Goal: Information Seeking & Learning: Check status

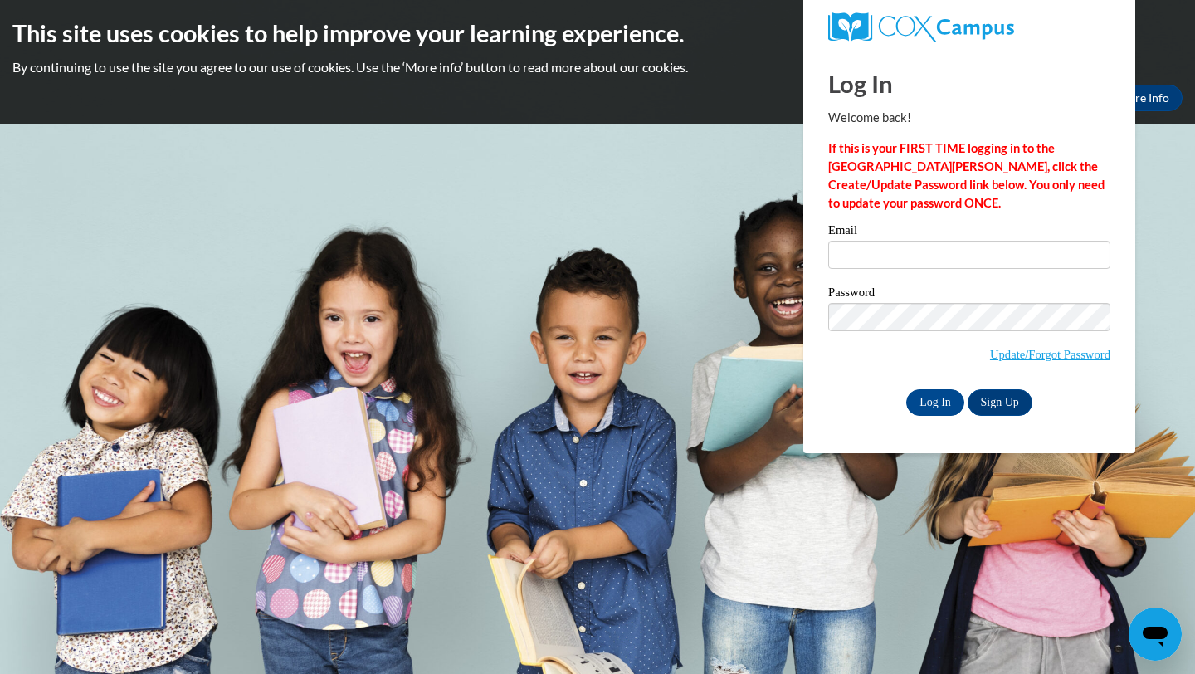
click at [976, 271] on div "Email" at bounding box center [969, 252] width 282 height 57
click at [976, 260] on input "Email" at bounding box center [969, 255] width 282 height 28
click at [914, 251] on input "Email" at bounding box center [969, 255] width 282 height 28
type input "M"
type input "jamiahh04@gmail.com"
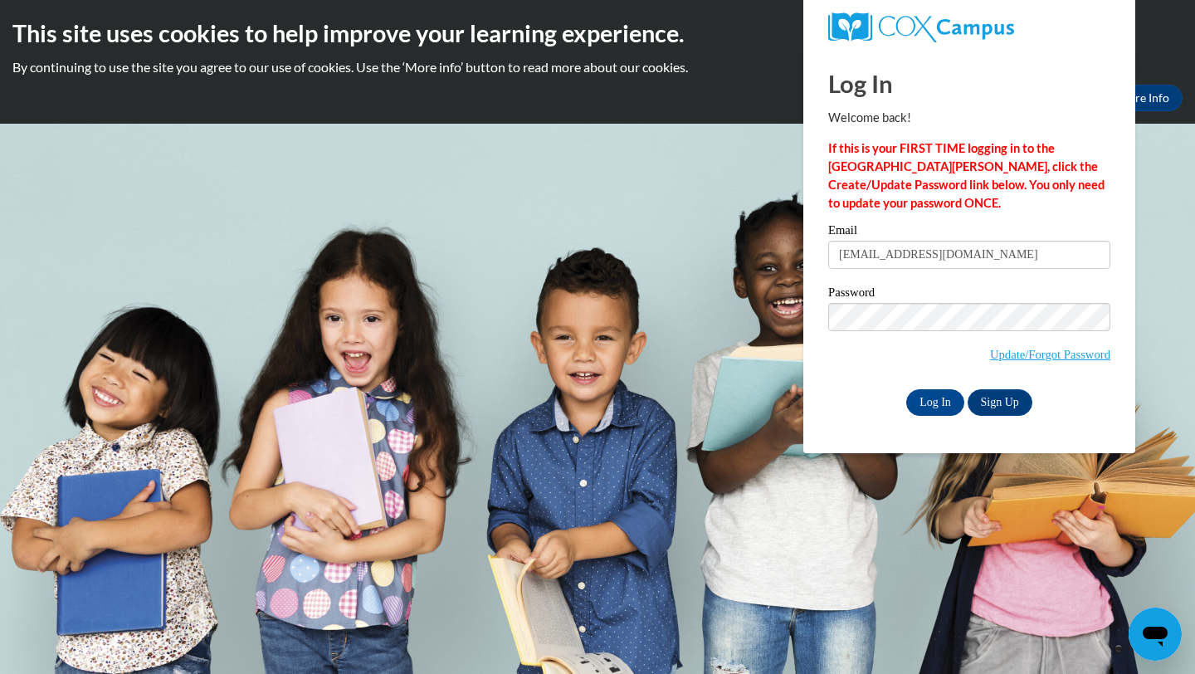
click at [876, 368] on span "Update/Forgot Password" at bounding box center [969, 337] width 282 height 69
click at [940, 397] on input "Log In" at bounding box center [935, 402] width 58 height 27
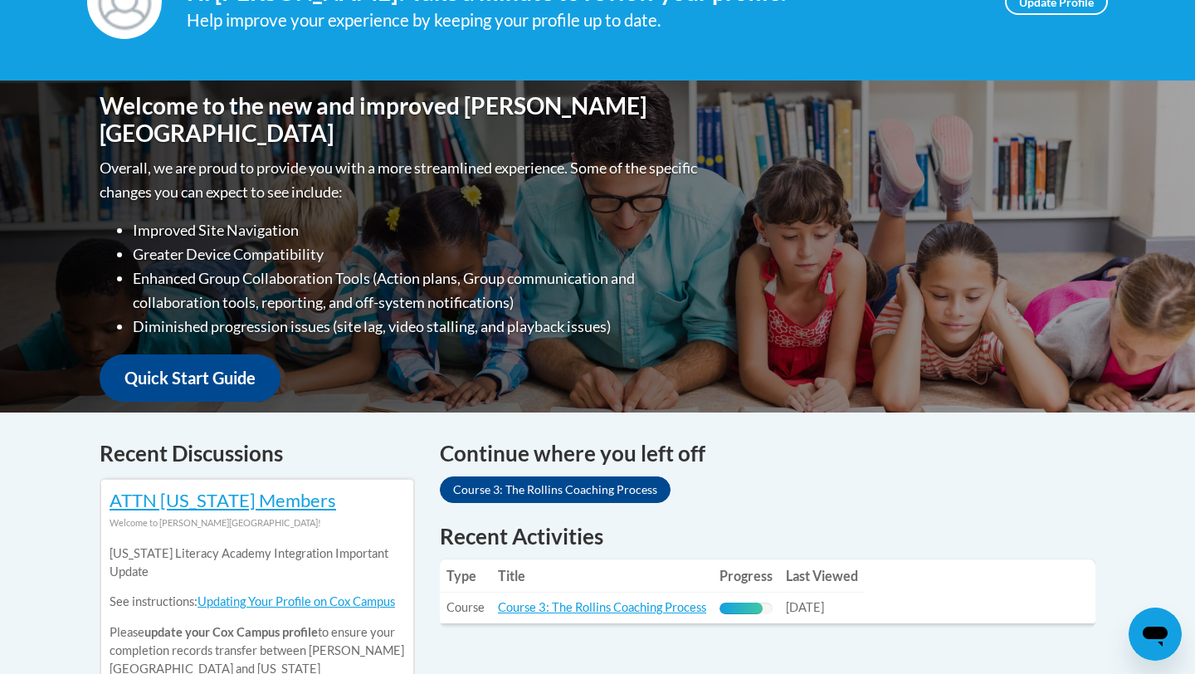
scroll to position [70, 0]
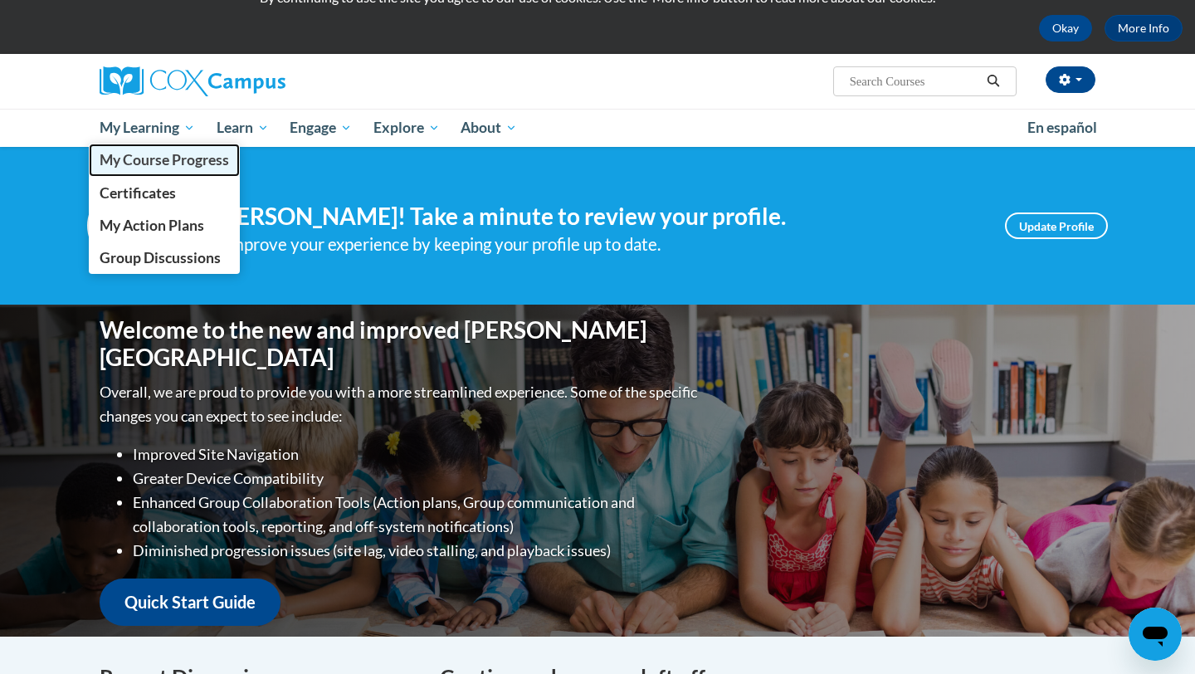
click at [148, 163] on span "My Course Progress" at bounding box center [164, 159] width 129 height 17
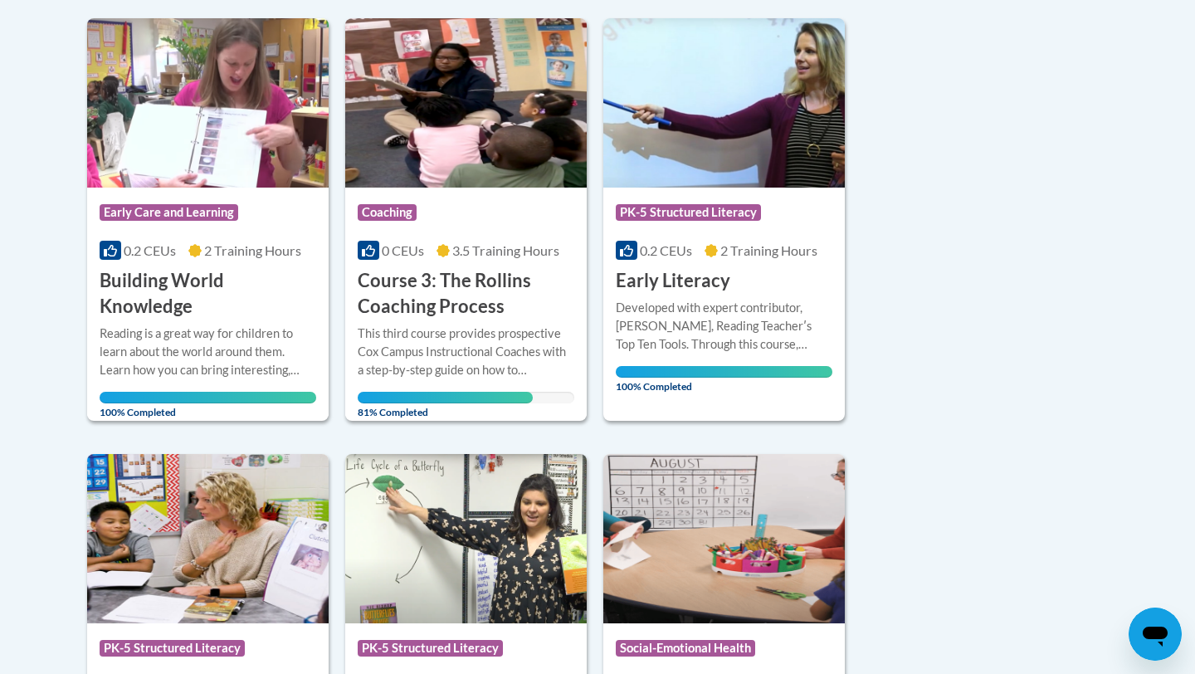
scroll to position [385, 0]
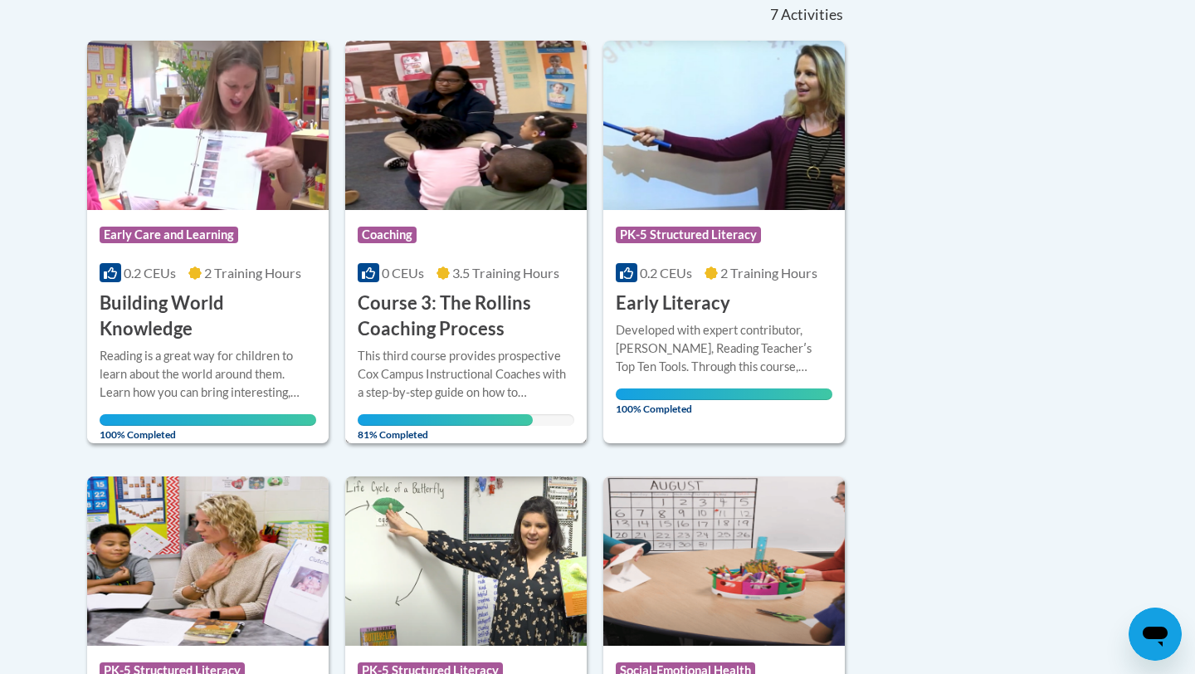
click at [491, 146] on img at bounding box center [465, 125] width 241 height 169
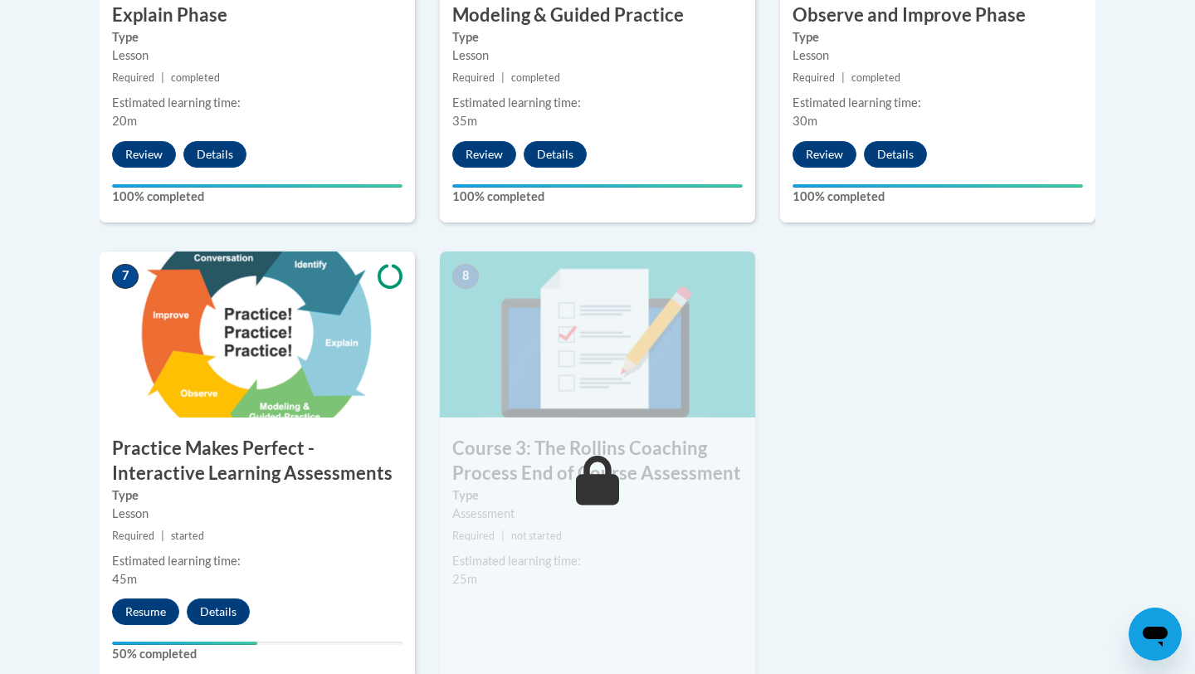
scroll to position [1250, 0]
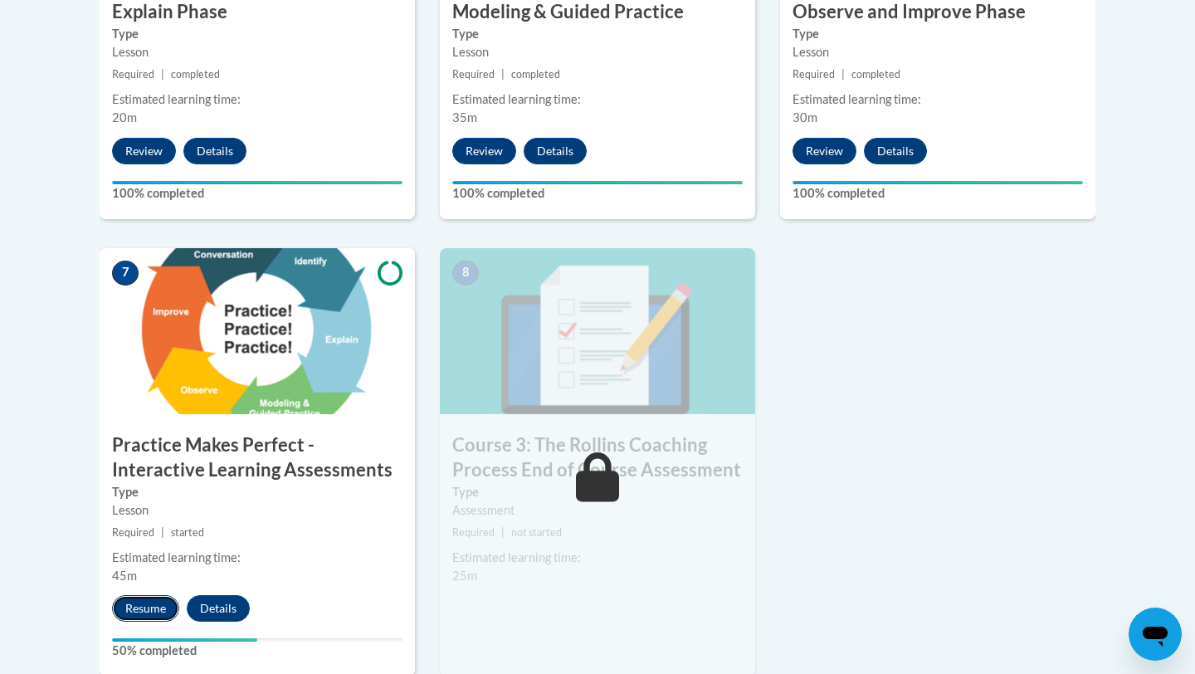
click at [149, 601] on button "Resume" at bounding box center [145, 608] width 67 height 27
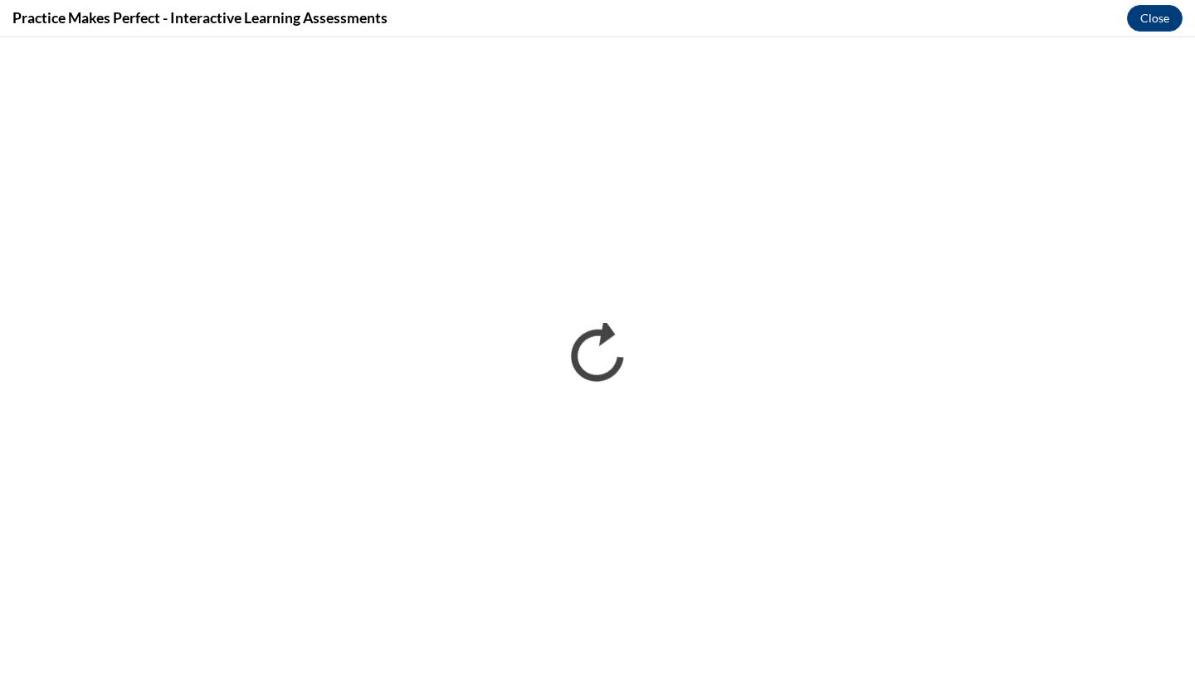
scroll to position [0, 0]
